Goal: Information Seeking & Learning: Learn about a topic

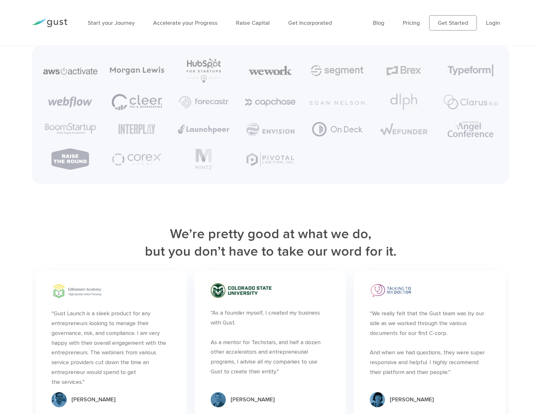
scroll to position [1619, 0]
click at [415, 24] on link "Pricing" at bounding box center [411, 23] width 17 height 7
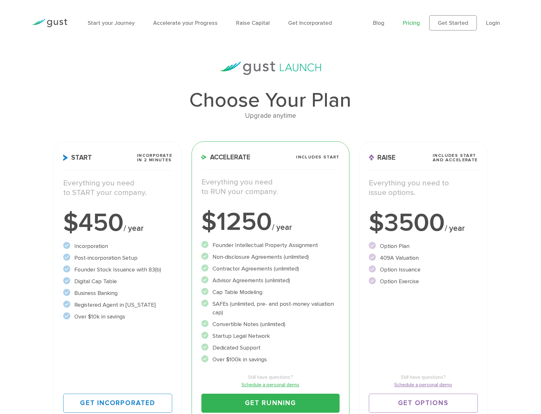
click at [67, 23] on img at bounding box center [50, 23] width 36 height 9
